Goal: Use online tool/utility: Utilize a website feature to perform a specific function

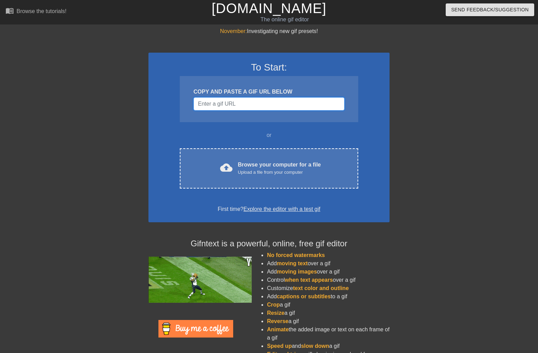
click at [258, 109] on input "Username" at bounding box center [269, 103] width 151 height 13
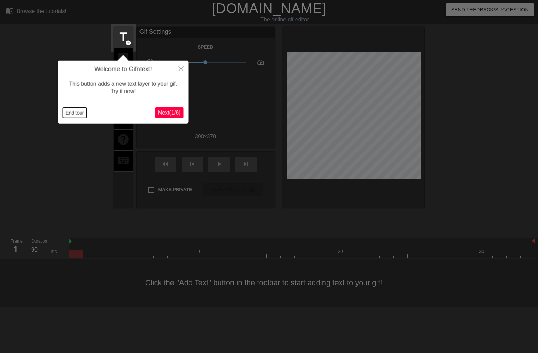
click at [73, 112] on button "End tour" at bounding box center [75, 113] width 24 height 10
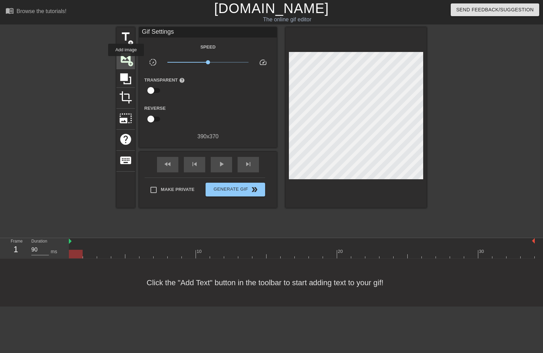
click at [126, 61] on span "image" at bounding box center [125, 57] width 13 height 13
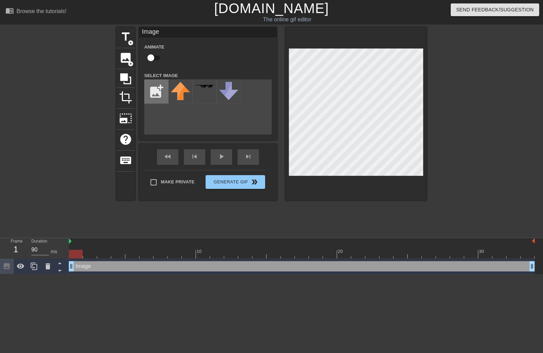
click at [151, 93] on input "file" at bounding box center [156, 91] width 23 height 23
type input "C:\fakepath\dlance_head.png"
click at [174, 92] on img at bounding box center [180, 95] width 19 height 26
click at [156, 56] on input "checkbox" at bounding box center [150, 57] width 39 height 13
checkbox input "true"
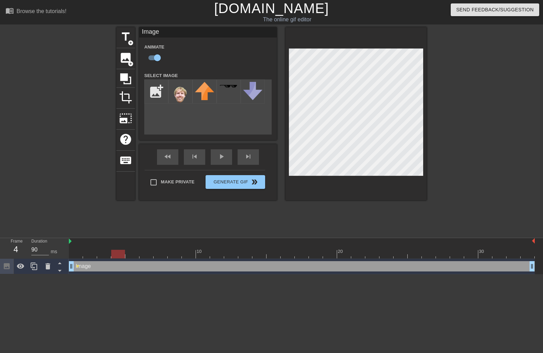
drag, startPoint x: 75, startPoint y: 255, endPoint x: 125, endPoint y: 258, distance: 49.7
click at [125, 258] on div at bounding box center [118, 254] width 14 height 9
drag, startPoint x: 119, startPoint y: 256, endPoint x: 172, endPoint y: 267, distance: 54.3
click at [172, 267] on div "10 20 30 Image drag_handle drag_handle lens lens" at bounding box center [306, 256] width 474 height 36
click at [126, 39] on span "title" at bounding box center [125, 36] width 13 height 13
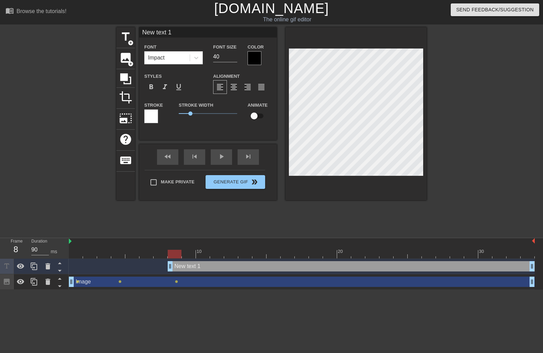
scroll to position [0, 1]
type input "a"
type textarea "a"
type input "ac"
type textarea "ac"
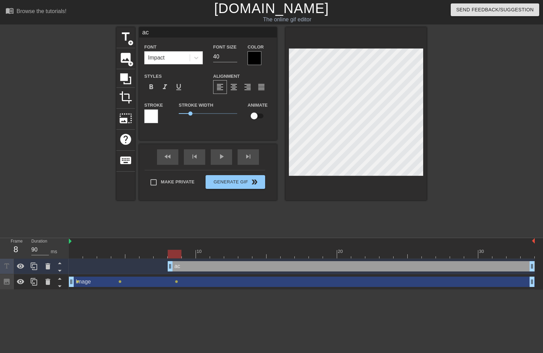
type input "acc"
type textarea "acc"
type input "acce"
type textarea "acce"
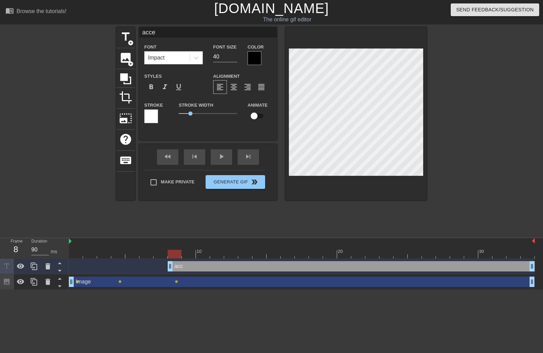
type input "acces"
type textarea "acces"
type input "access"
type textarea "access"
type input "acces"
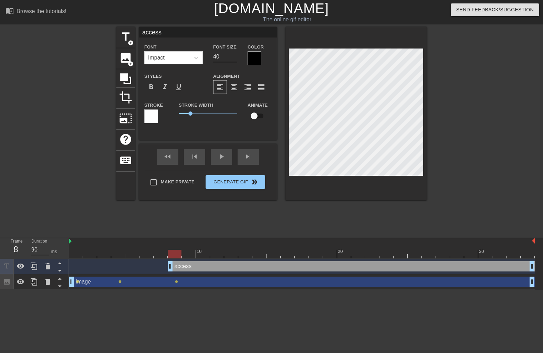
type textarea "acces"
type input "acce"
type textarea "acce"
type input "acc"
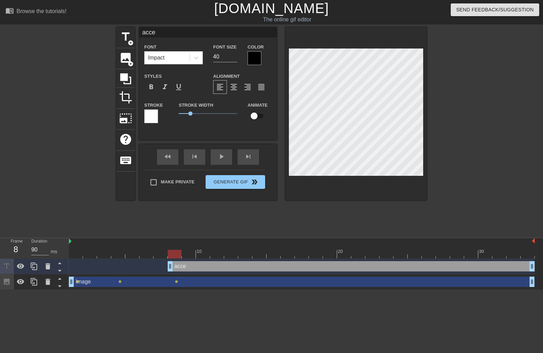
type textarea "acc"
type input "ac"
type textarea "ac"
type input "a"
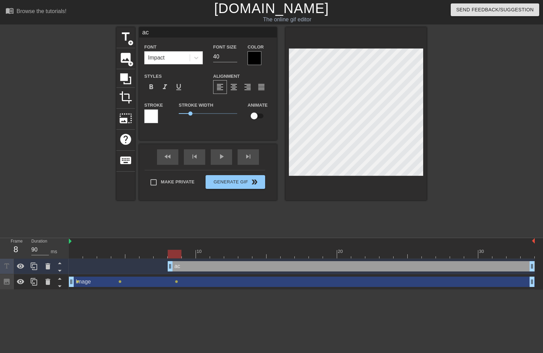
type textarea "a"
type input "s"
type textarea "s"
type input "su"
type textarea "su"
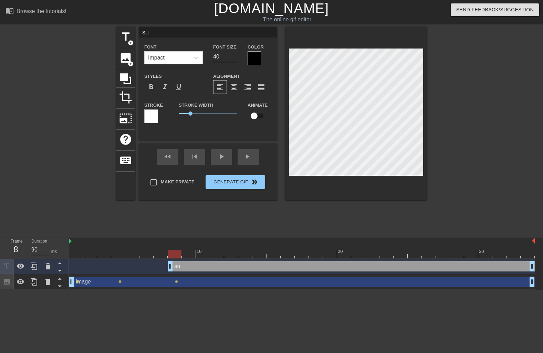
type input "sur"
type textarea "sur"
type input "surv"
type textarea "surv"
type input "[PERSON_NAME]"
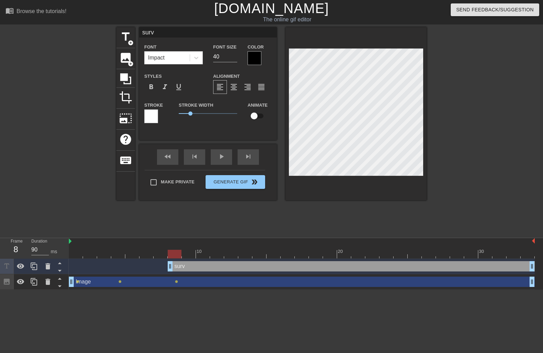
type textarea "[PERSON_NAME]"
type input "survey"
type textarea "survey"
type input "survey"
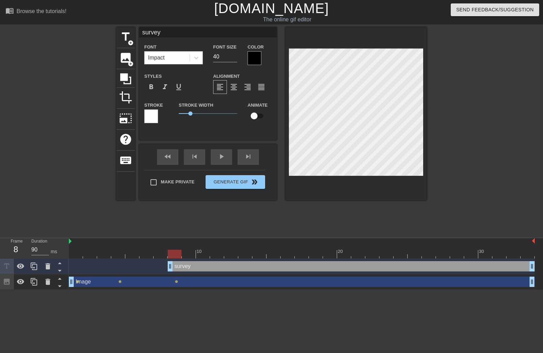
type textarea "survey"
type input "surveya"
type textarea "survey a"
type input "surveyac"
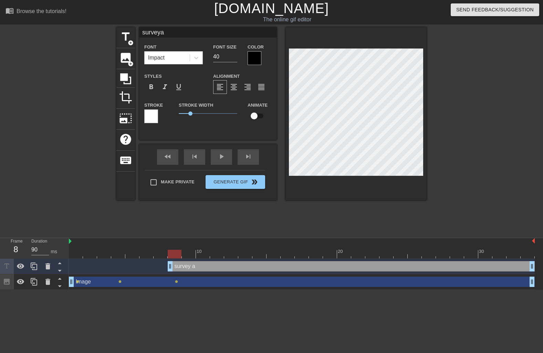
type textarea "survey ac"
type input "surveyacc"
type textarea "survey acc"
type input "surveyacce"
type textarea "survey acce"
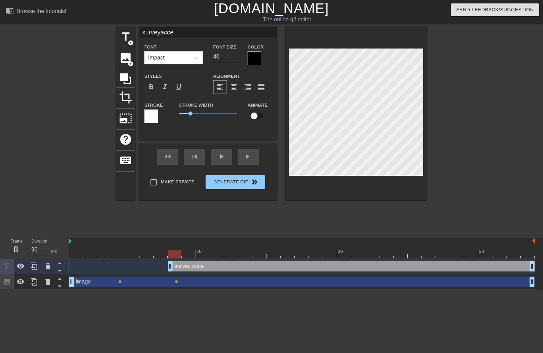
type input "surveyacces"
type textarea "survey acces"
type input "surveyaccess"
type textarea "survey access"
click at [257, 118] on input "checkbox" at bounding box center [254, 116] width 39 height 13
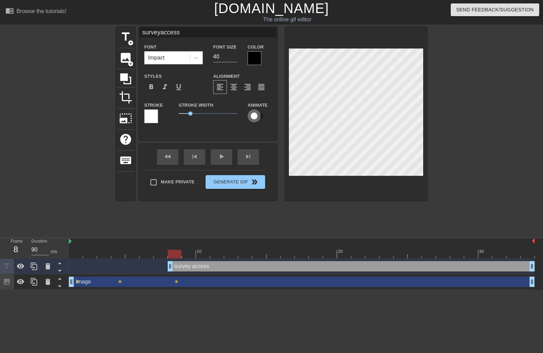
checkbox input "true"
type input "surveyaccess"
drag, startPoint x: 176, startPoint y: 256, endPoint x: 245, endPoint y: 191, distance: 95.0
click at [206, 256] on div at bounding box center [203, 254] width 14 height 9
drag, startPoint x: 203, startPoint y: 256, endPoint x: 254, endPoint y: 244, distance: 52.5
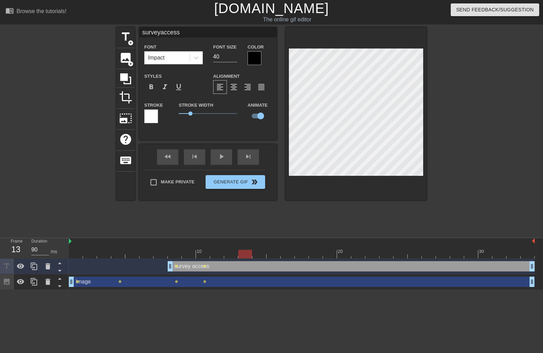
click at [250, 254] on div at bounding box center [245, 254] width 14 height 9
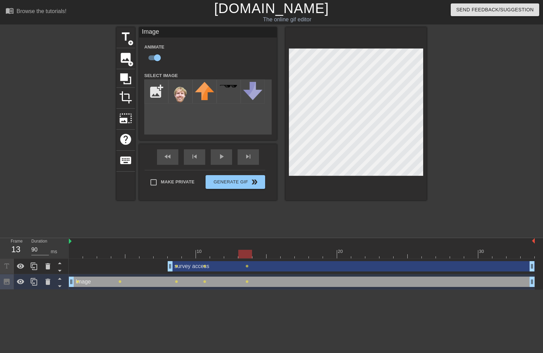
drag, startPoint x: 246, startPoint y: 255, endPoint x: 252, endPoint y: 248, distance: 9.8
click at [247, 255] on div at bounding box center [245, 254] width 14 height 9
drag, startPoint x: 248, startPoint y: 256, endPoint x: 287, endPoint y: 204, distance: 64.7
click at [256, 260] on div "10 20 30 survey access drag_handle drag_handle lens lens lens Image drag_handle…" at bounding box center [306, 264] width 474 height 52
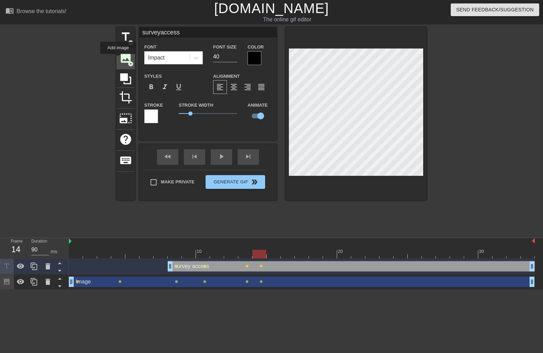
click at [118, 59] on div "image add_circle" at bounding box center [125, 58] width 19 height 21
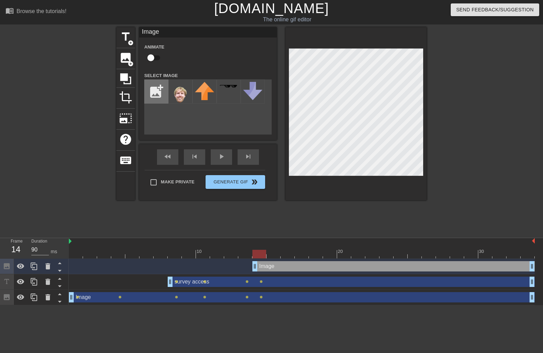
click at [155, 92] on input "file" at bounding box center [156, 91] width 23 height 23
type input "C:\fakepath\sylviat_pt.jpg"
drag, startPoint x: 174, startPoint y: 96, endPoint x: 177, endPoint y: 95, distance: 3.5
click at [174, 96] on img at bounding box center [180, 95] width 19 height 26
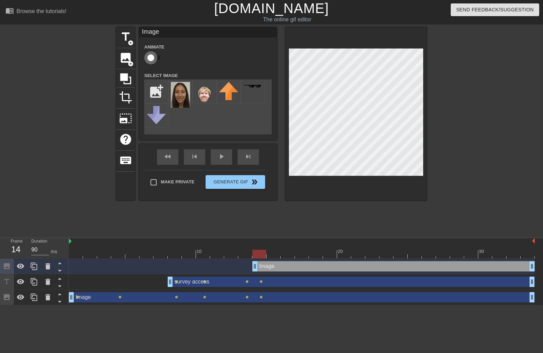
click at [155, 61] on input "checkbox" at bounding box center [150, 57] width 39 height 13
checkbox input "true"
drag, startPoint x: 264, startPoint y: 253, endPoint x: 303, endPoint y: 178, distance: 84.3
click at [280, 252] on div at bounding box center [274, 254] width 14 height 9
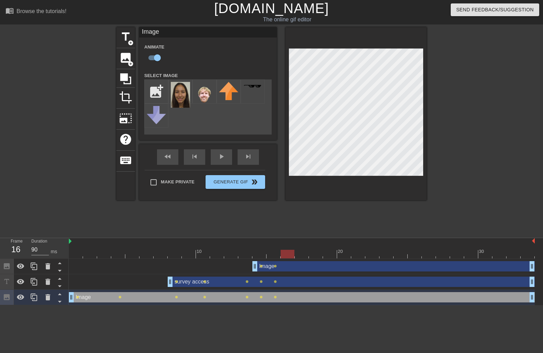
drag, startPoint x: 271, startPoint y: 255, endPoint x: 297, endPoint y: 218, distance: 45.0
click at [289, 256] on div at bounding box center [288, 254] width 14 height 9
drag, startPoint x: 288, startPoint y: 253, endPoint x: 312, endPoint y: 253, distance: 24.8
click at [312, 253] on div at bounding box center [316, 254] width 14 height 9
drag, startPoint x: 317, startPoint y: 252, endPoint x: 333, endPoint y: 254, distance: 16.3
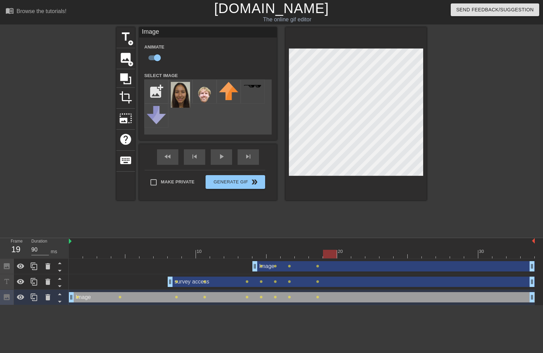
click at [333, 255] on div at bounding box center [330, 254] width 14 height 9
drag, startPoint x: 329, startPoint y: 256, endPoint x: 355, endPoint y: 261, distance: 26.8
click at [355, 261] on div "10 20 30 Image drag_handle drag_handle lens lens lens lens survey access drag_h…" at bounding box center [306, 271] width 474 height 67
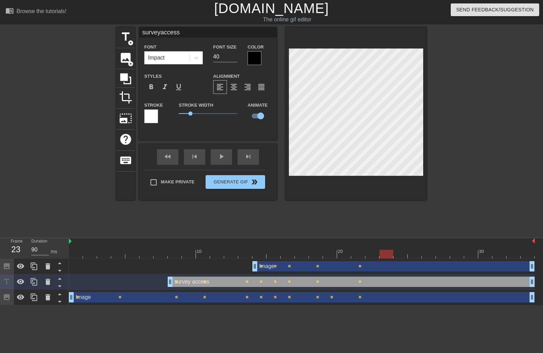
drag, startPoint x: 357, startPoint y: 256, endPoint x: 374, endPoint y: 176, distance: 82.1
click at [381, 256] on div at bounding box center [387, 254] width 14 height 9
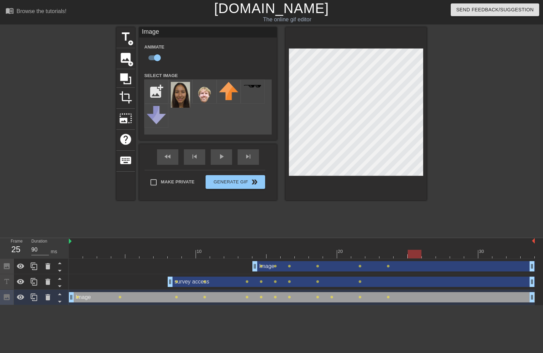
drag, startPoint x: 389, startPoint y: 255, endPoint x: 420, endPoint y: 258, distance: 31.5
click at [420, 259] on div at bounding box center [415, 254] width 14 height 9
drag, startPoint x: 414, startPoint y: 257, endPoint x: 459, endPoint y: 247, distance: 45.6
click at [477, 260] on div "10 20 30 Image drag_handle drag_handle lens lens lens lens lens lens lens surve…" at bounding box center [306, 271] width 474 height 67
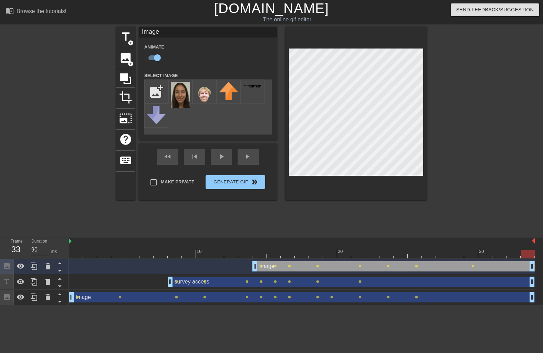
drag, startPoint x: 473, startPoint y: 252, endPoint x: 536, endPoint y: 257, distance: 63.9
click at [536, 257] on div "10 20 30 Image drag_handle drag_handle lens lens lens lens lens lens lens lens …" at bounding box center [306, 271] width 474 height 67
click at [222, 160] on div "fast_rewind skip_previous play_arrow skip_next" at bounding box center [208, 157] width 112 height 26
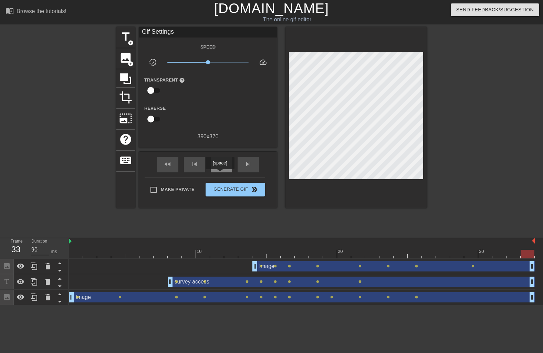
click at [221, 173] on div "play_arrow" at bounding box center [221, 165] width 21 height 16
click at [220, 168] on span "pause" at bounding box center [221, 164] width 8 height 8
drag, startPoint x: 247, startPoint y: 255, endPoint x: 330, endPoint y: 250, distance: 83.9
click at [330, 254] on div at bounding box center [330, 254] width 14 height 9
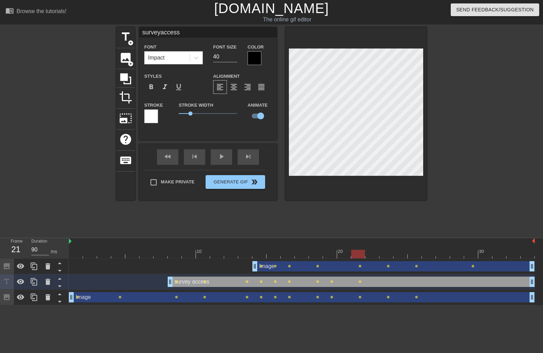
drag, startPoint x: 333, startPoint y: 255, endPoint x: 359, endPoint y: 257, distance: 25.2
click at [359, 257] on div at bounding box center [358, 254] width 14 height 9
drag, startPoint x: 357, startPoint y: 251, endPoint x: 272, endPoint y: 241, distance: 85.3
click at [272, 253] on div at bounding box center [274, 254] width 14 height 9
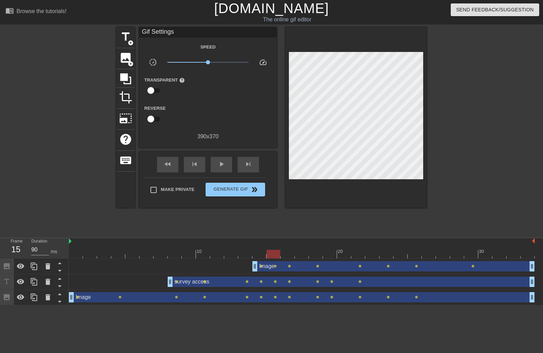
click at [224, 161] on div "fast_rewind skip_previous play_arrow skip_next" at bounding box center [208, 165] width 112 height 26
click at [222, 168] on span "play_arrow" at bounding box center [221, 164] width 8 height 8
click at [224, 168] on span "pause" at bounding box center [221, 164] width 8 height 8
click at [237, 194] on span "Generate Gif double_arrow" at bounding box center [235, 190] width 54 height 8
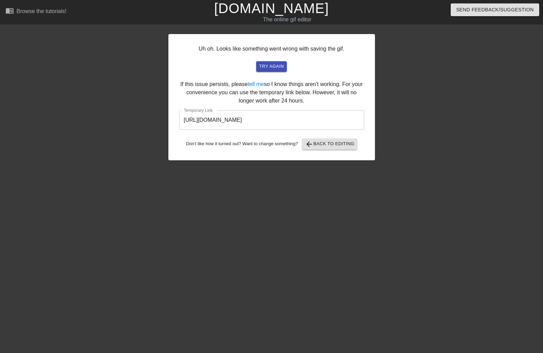
click at [295, 126] on input "[URL][DOMAIN_NAME]" at bounding box center [271, 120] width 185 height 19
click at [296, 125] on input "[URL][DOMAIN_NAME]" at bounding box center [271, 120] width 185 height 19
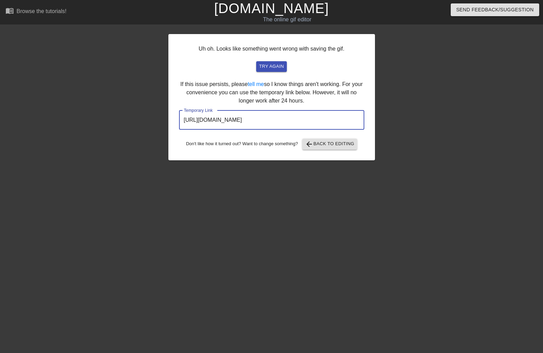
click at [296, 125] on input "[URL][DOMAIN_NAME]" at bounding box center [271, 120] width 185 height 19
